Goal: Transaction & Acquisition: Book appointment/travel/reservation

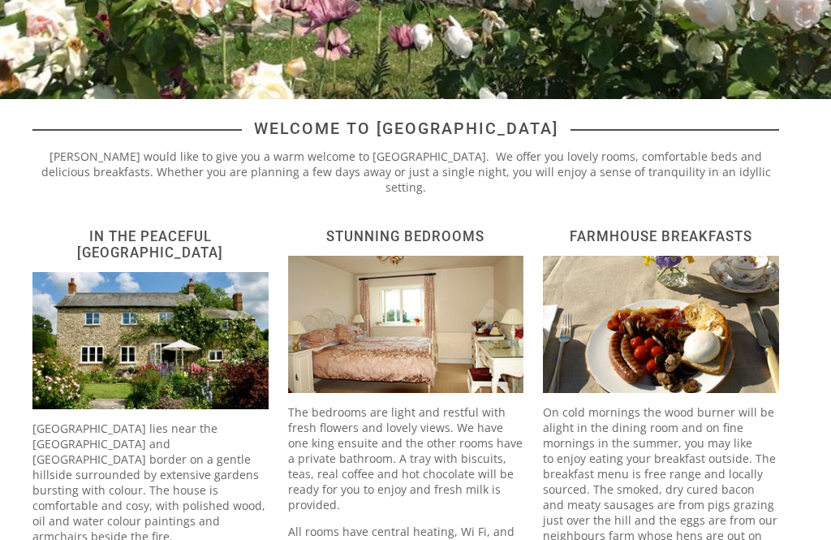
scroll to position [248, 0]
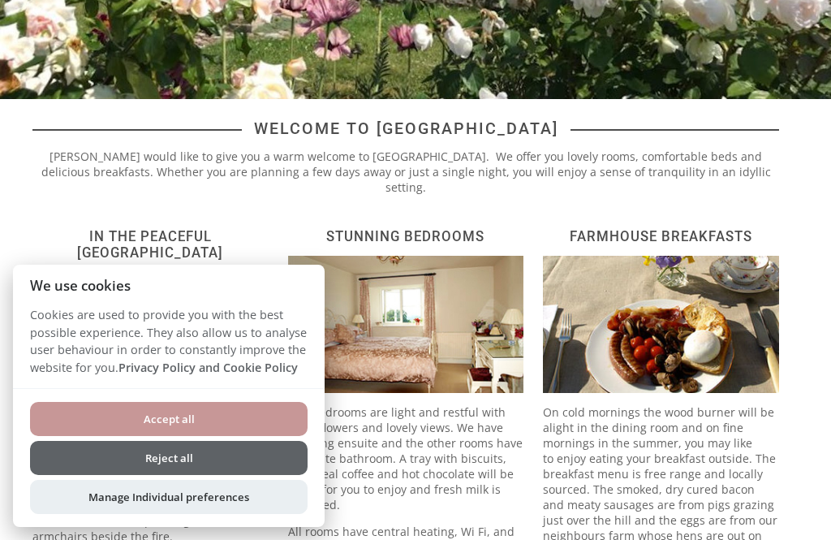
click at [183, 475] on button "Reject all" at bounding box center [169, 458] width 278 height 34
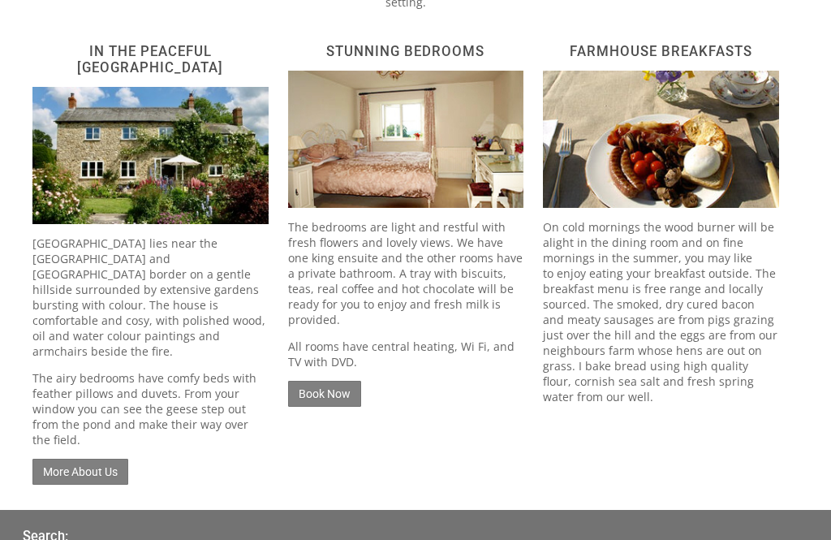
scroll to position [433, 0]
click at [331, 381] on link "Book Now" at bounding box center [324, 394] width 73 height 26
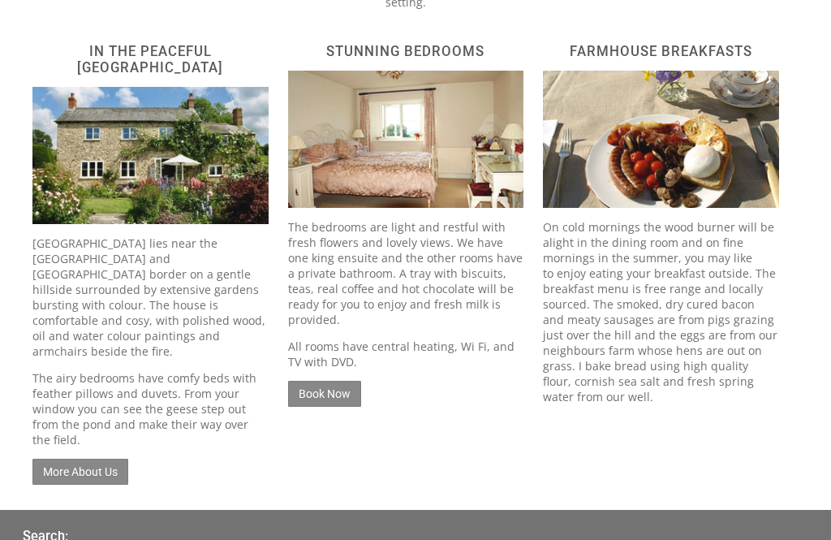
scroll to position [210, 0]
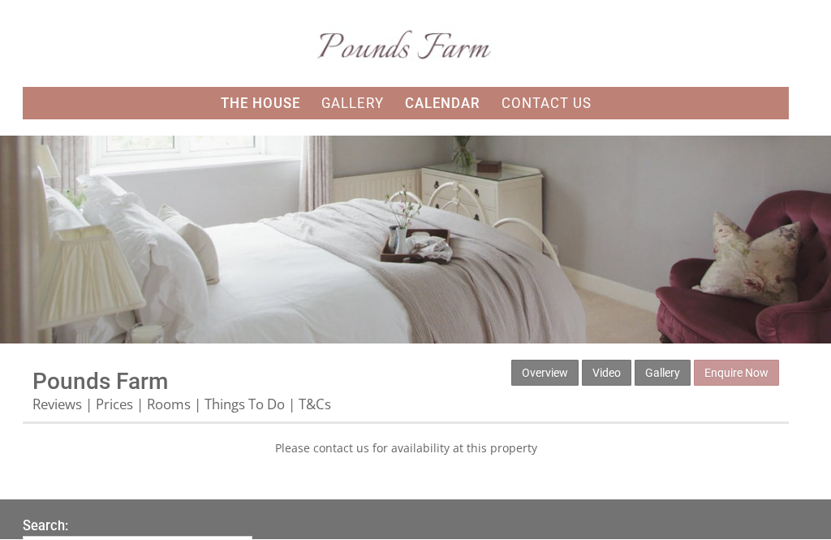
scroll to position [1, 0]
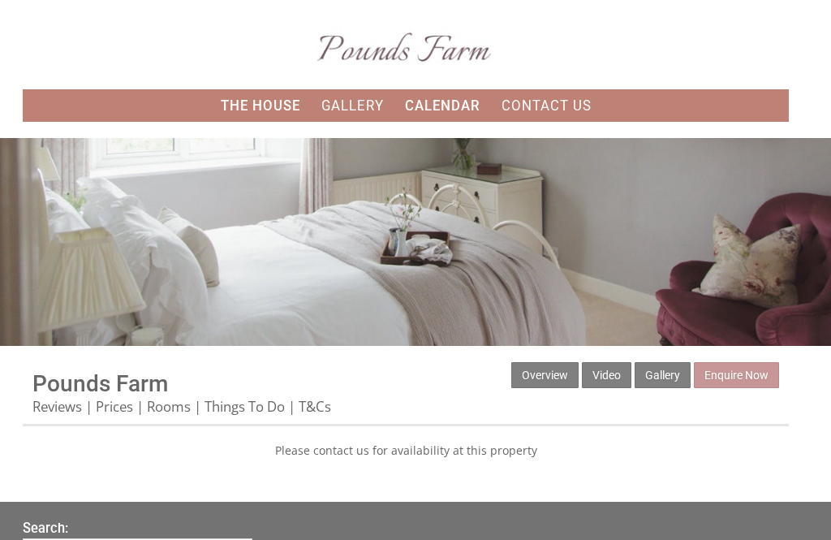
click at [260, 114] on link "The House" at bounding box center [261, 105] width 80 height 16
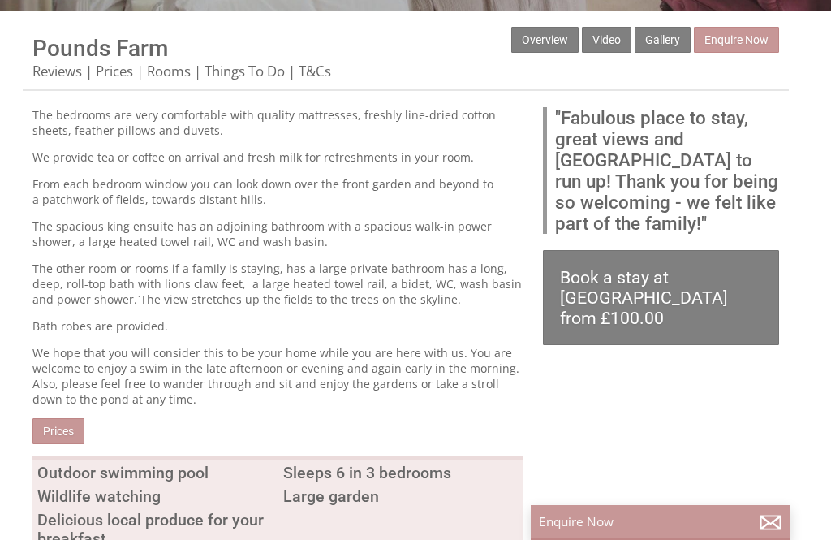
scroll to position [345, 0]
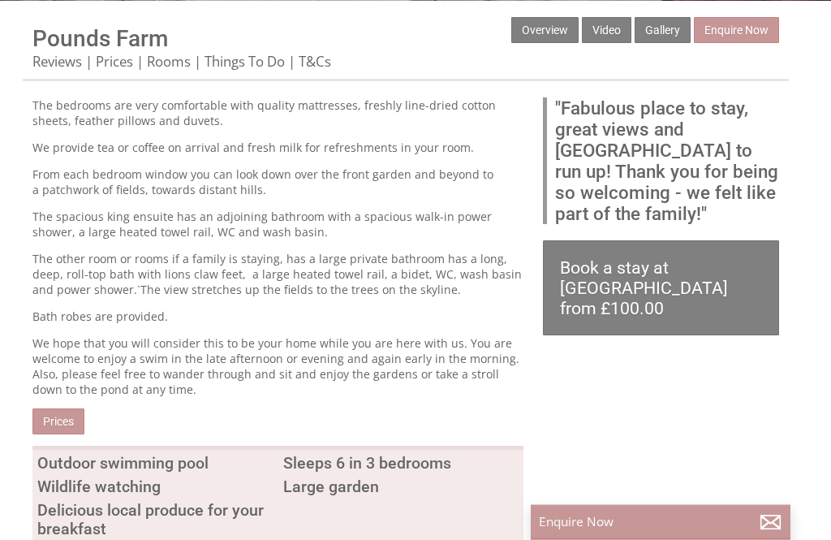
click at [59, 435] on link "Prices" at bounding box center [58, 422] width 52 height 26
